Goal: Information Seeking & Learning: Check status

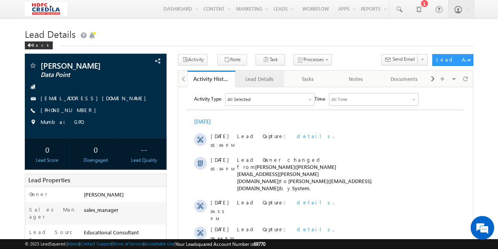
click at [261, 82] on div "Lead Details" at bounding box center [259, 78] width 35 height 9
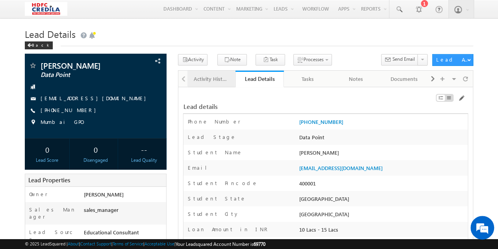
click at [218, 80] on div "Activity History" at bounding box center [211, 78] width 35 height 9
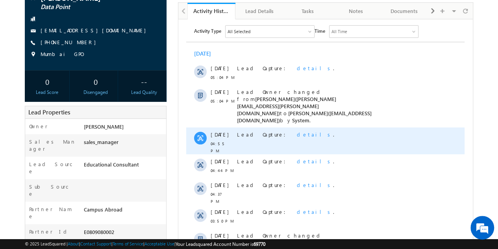
scroll to position [43, 0]
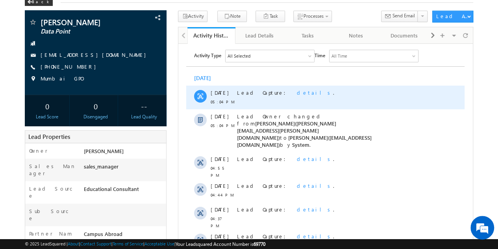
drag, startPoint x: 351, startPoint y: 155, endPoint x: 321, endPoint y: 100, distance: 62.1
click at [321, 100] on div "Lead Capture: details ." at bounding box center [305, 97] width 136 height 24
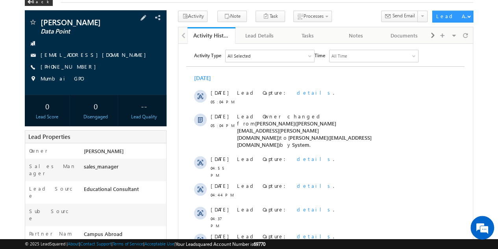
scroll to position [0, 0]
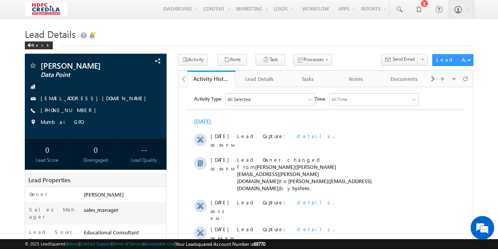
click at [39, 52] on div "Lead Details Back" at bounding box center [249, 40] width 449 height 28
click at [34, 48] on div "Back" at bounding box center [39, 45] width 28 height 8
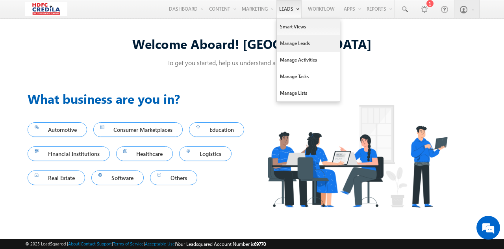
click at [291, 48] on link "Manage Leads" at bounding box center [308, 43] width 63 height 17
click at [288, 42] on link "Manage Leads" at bounding box center [308, 43] width 63 height 17
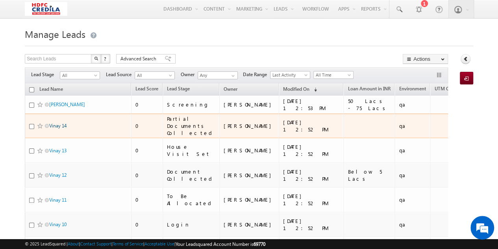
click at [57, 126] on link "Vinay 14" at bounding box center [57, 126] width 17 height 6
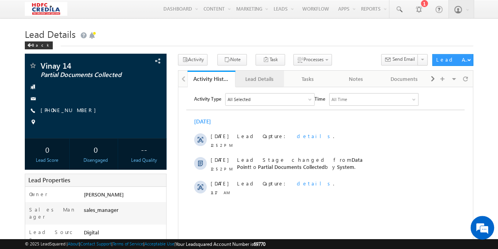
click at [264, 72] on link "Lead Details" at bounding box center [260, 79] width 48 height 17
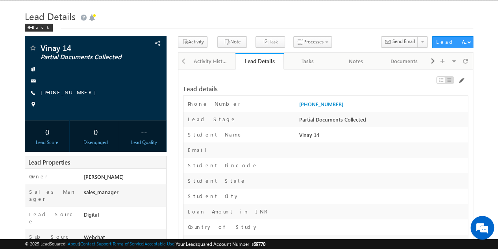
scroll to position [17, 0]
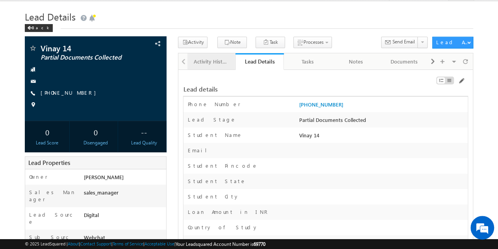
click at [199, 63] on div "Activity History" at bounding box center [211, 61] width 35 height 9
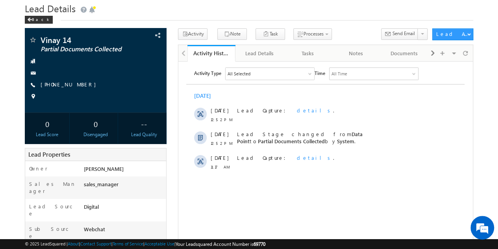
scroll to position [26, 0]
